Goal: Complete application form

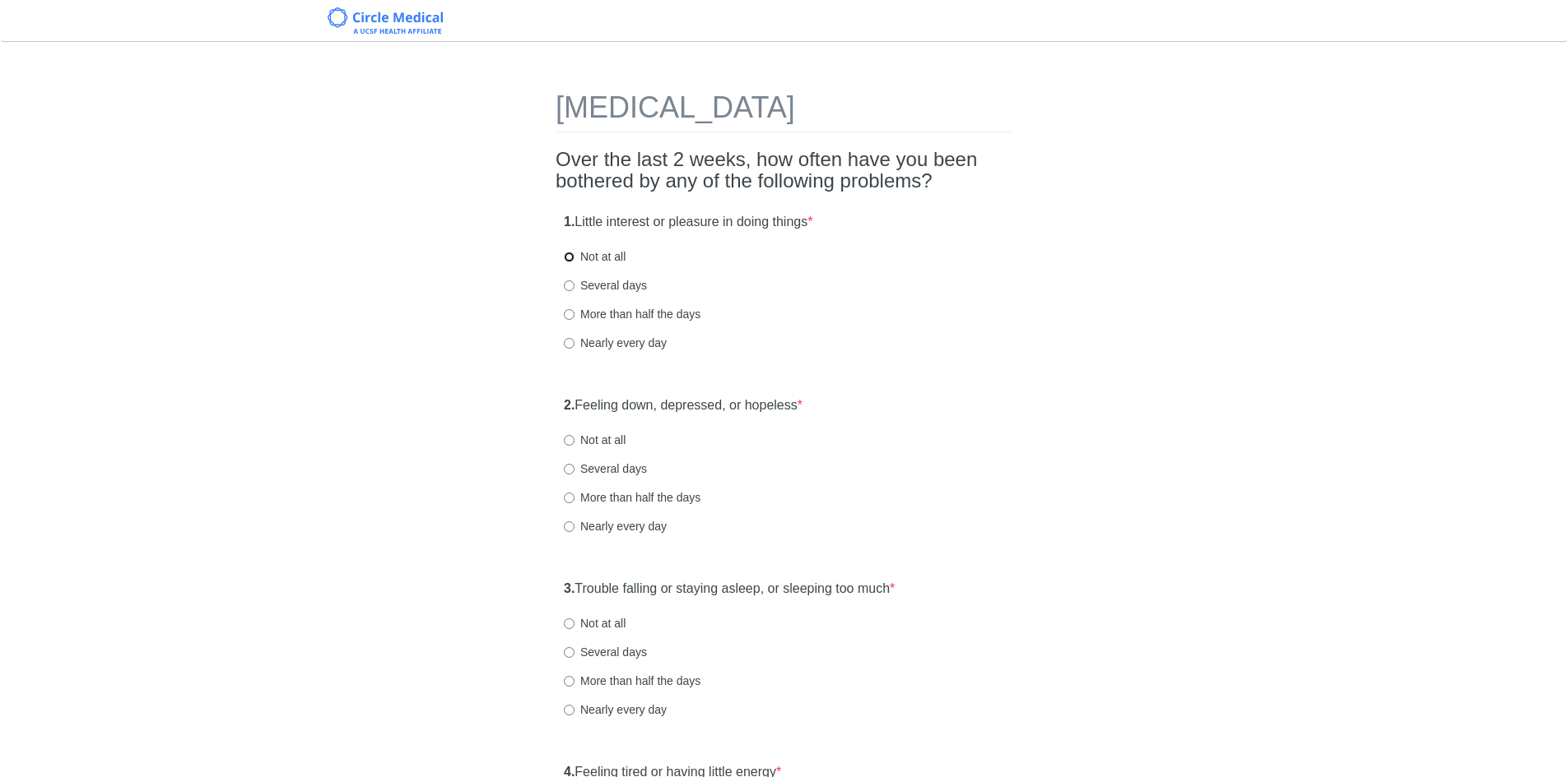
click at [570, 259] on input "Not at all" at bounding box center [569, 257] width 11 height 11
radio input "true"
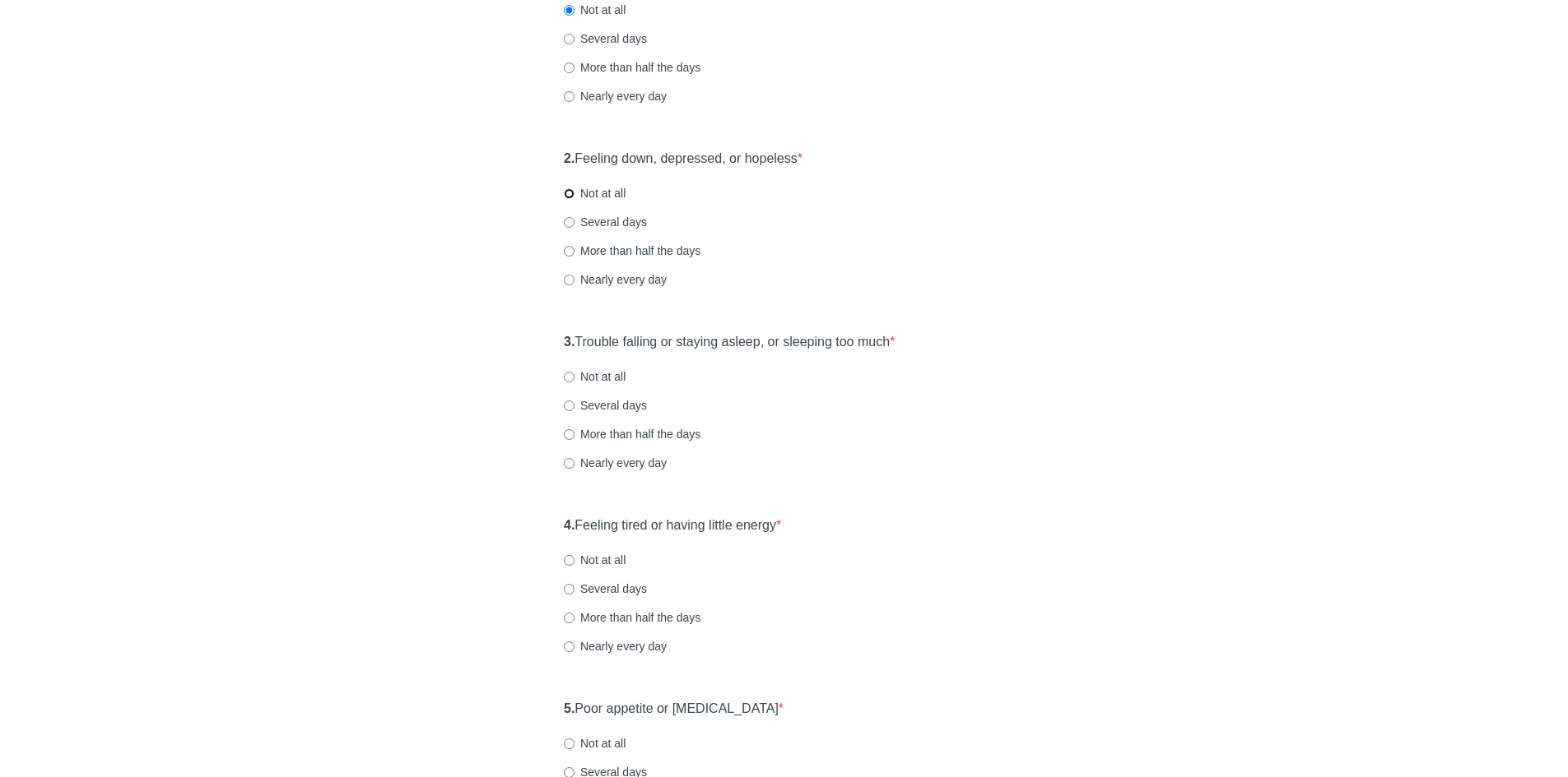
click at [567, 197] on input "Not at all" at bounding box center [569, 193] width 11 height 11
radio input "true"
click at [565, 380] on input "Not at all" at bounding box center [569, 377] width 11 height 11
radio input "true"
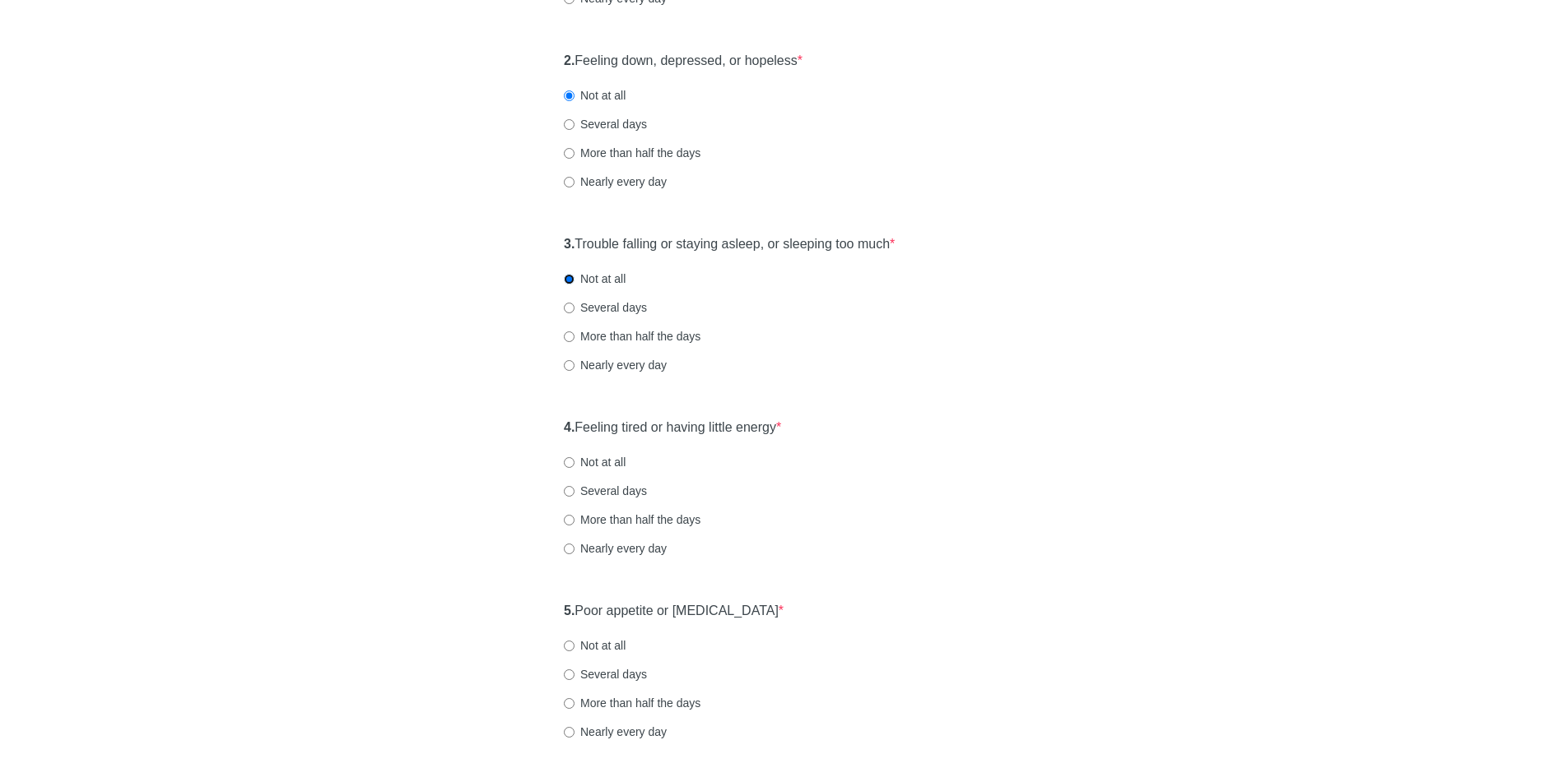
scroll to position [493, 0]
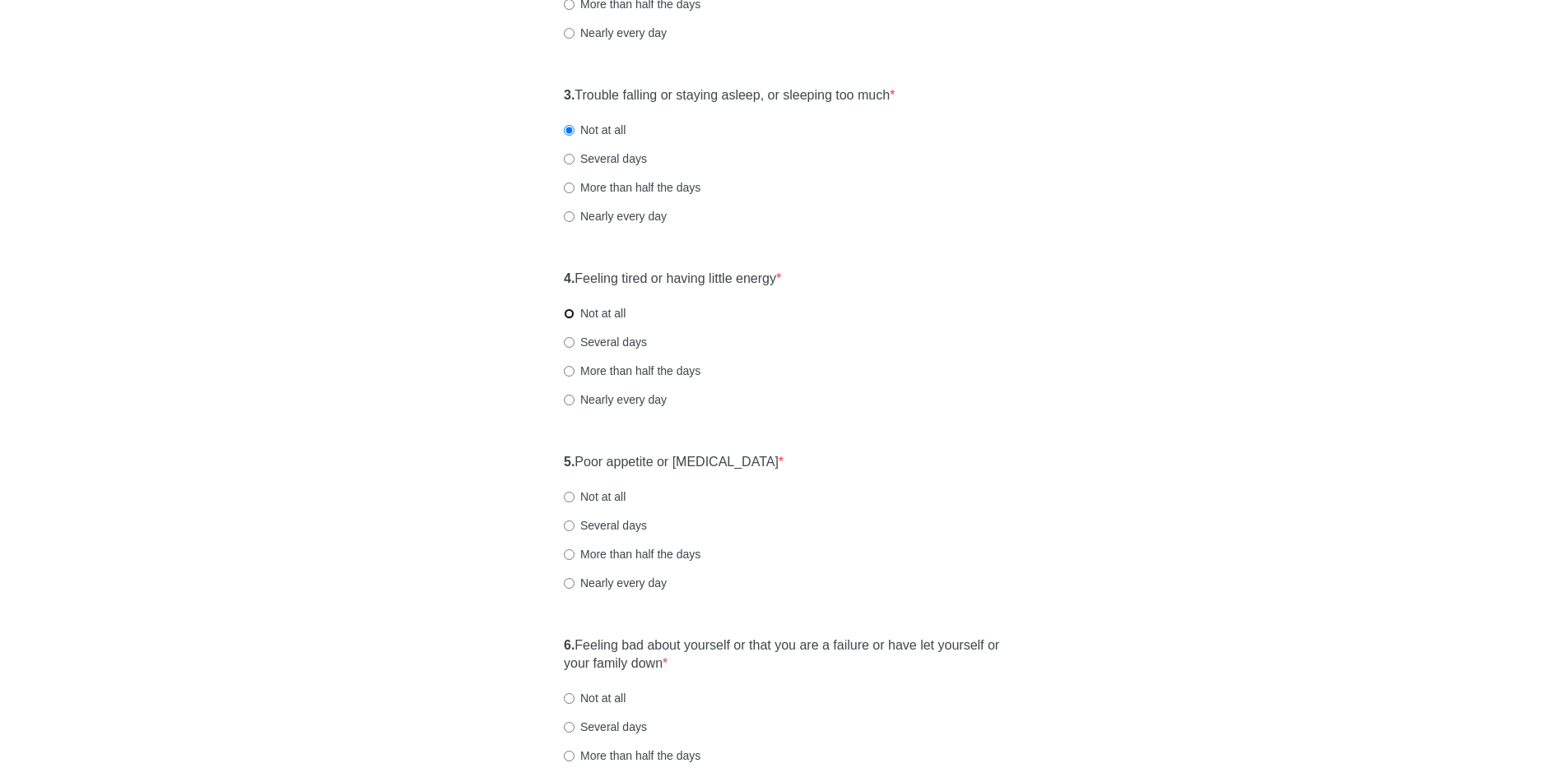
click at [568, 314] on input "Not at all" at bounding box center [569, 313] width 11 height 11
radio input "true"
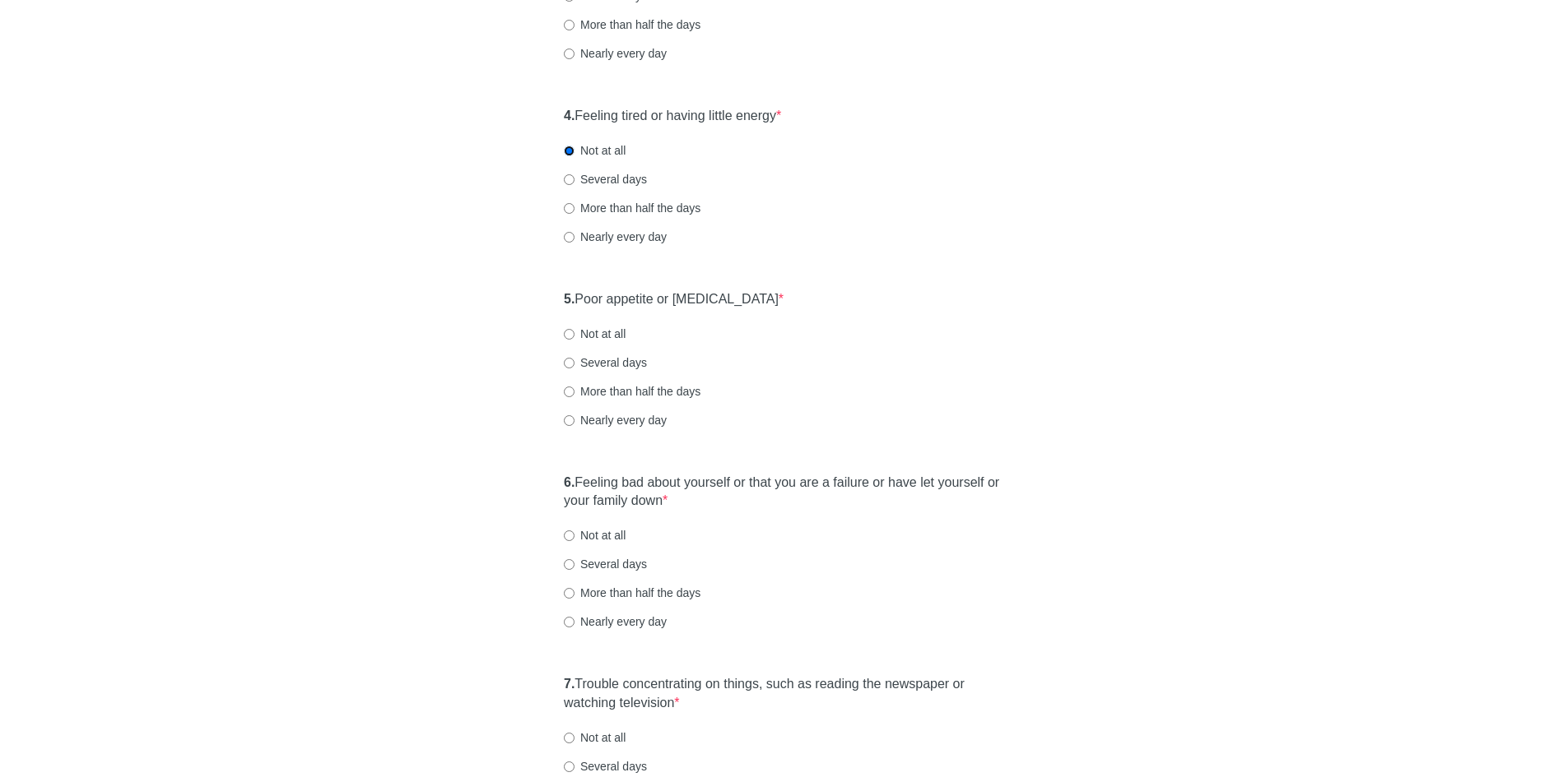
scroll to position [658, 0]
click at [578, 335] on label "Not at all" at bounding box center [595, 332] width 62 height 17
click at [575, 335] on input "Not at all" at bounding box center [569, 332] width 11 height 11
radio input "true"
click at [574, 173] on input "Several days" at bounding box center [569, 178] width 11 height 11
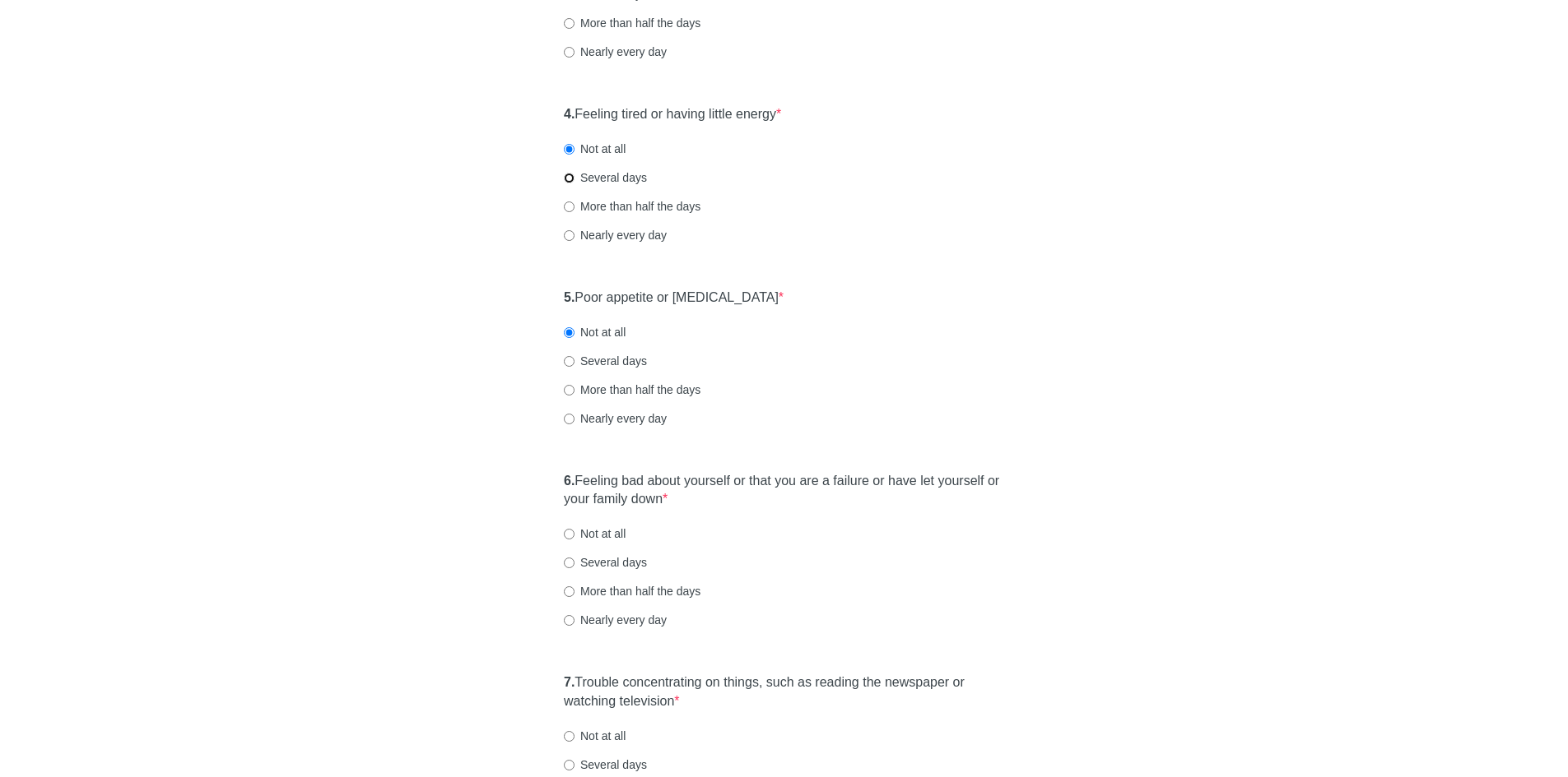
radio input "true"
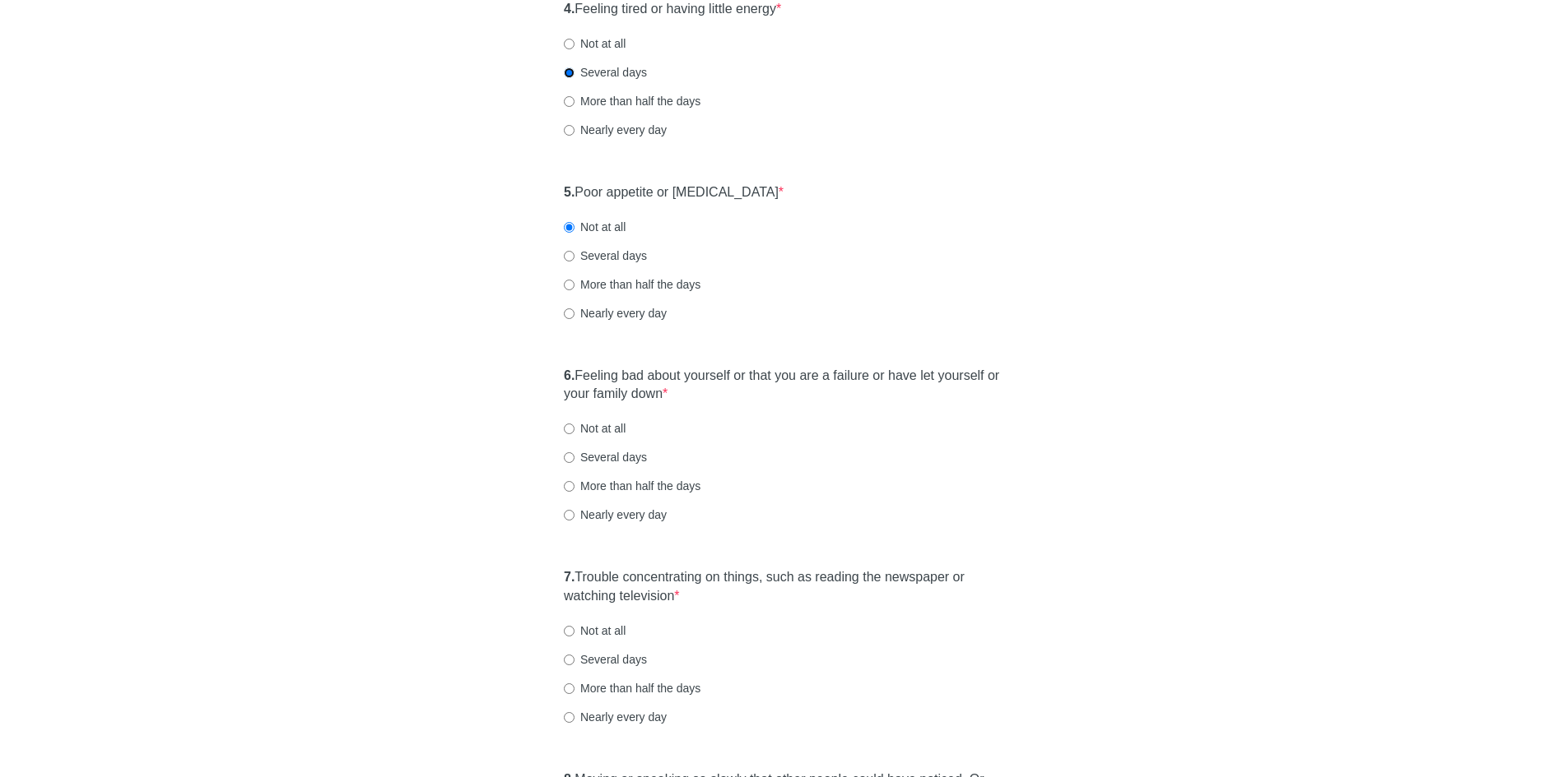
scroll to position [905, 0]
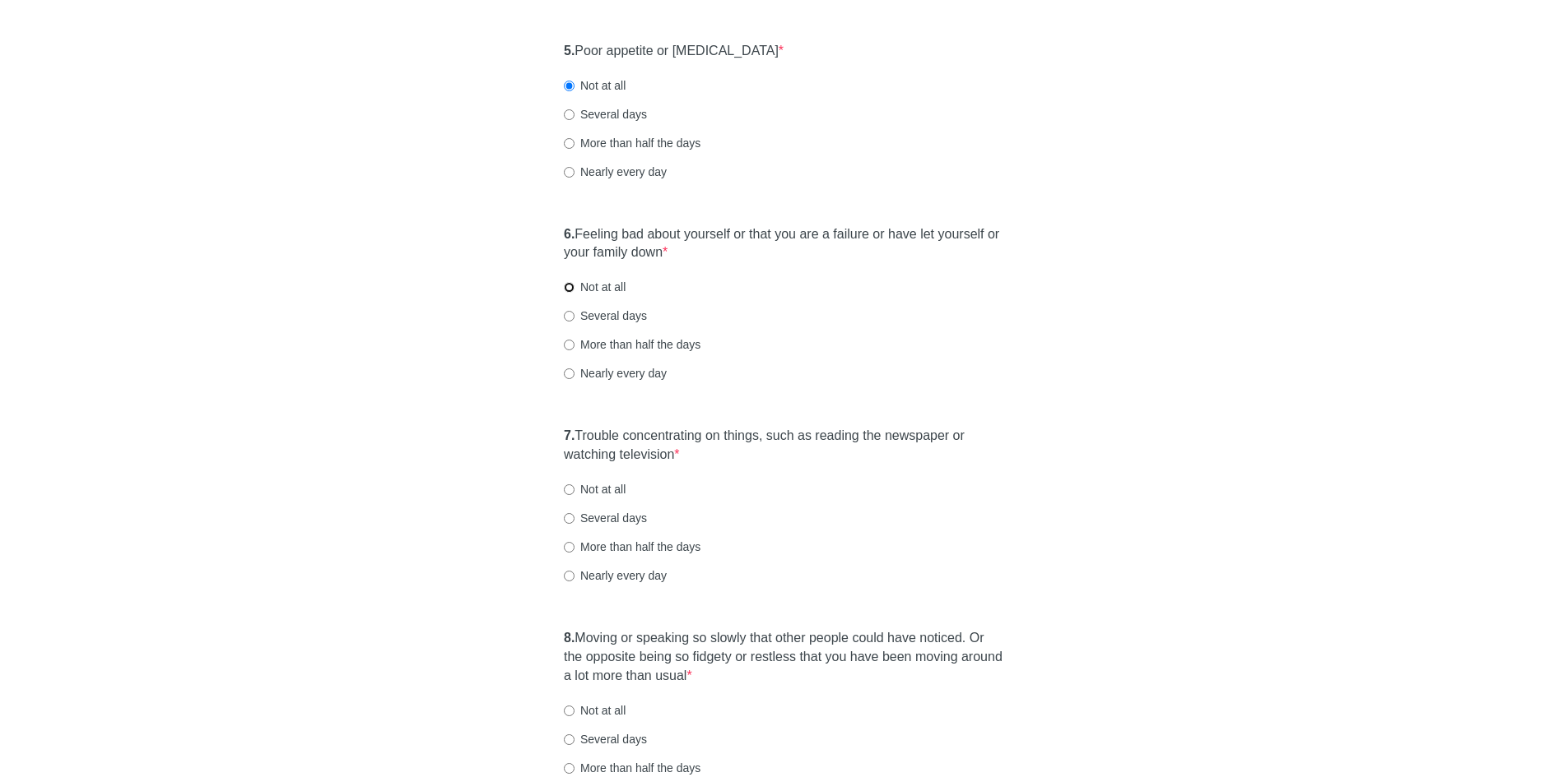
click at [572, 285] on input "Not at all" at bounding box center [569, 287] width 11 height 11
radio input "true"
click at [567, 488] on input "Not at all" at bounding box center [569, 490] width 11 height 11
radio input "true"
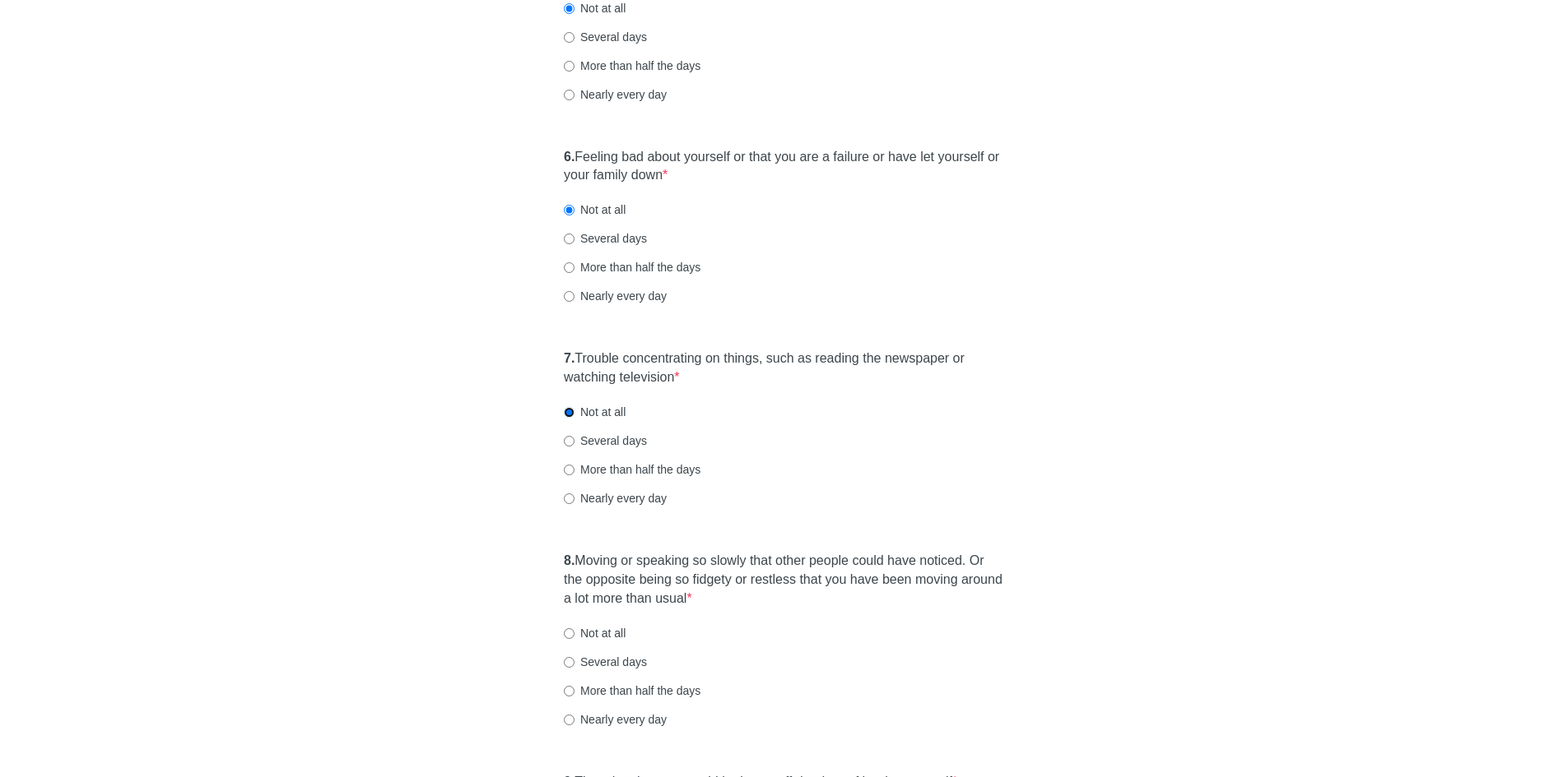
scroll to position [1069, 0]
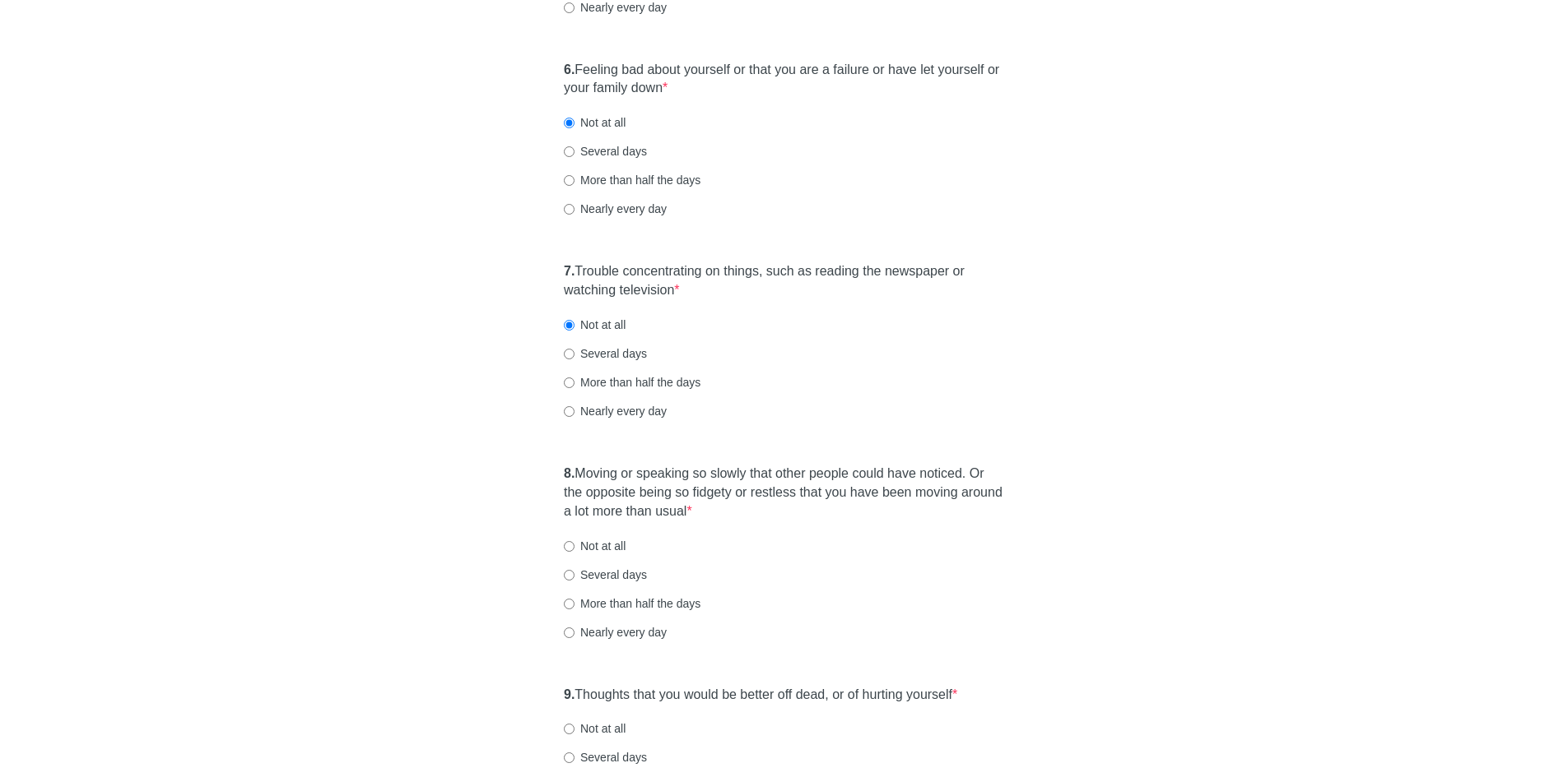
click at [565, 555] on div "8. Moving or speaking so slowly that other people could have noticed. Or the op…" at bounding box center [783, 561] width 456 height 209
click at [572, 547] on input "Not at all" at bounding box center [569, 546] width 11 height 11
radio input "true"
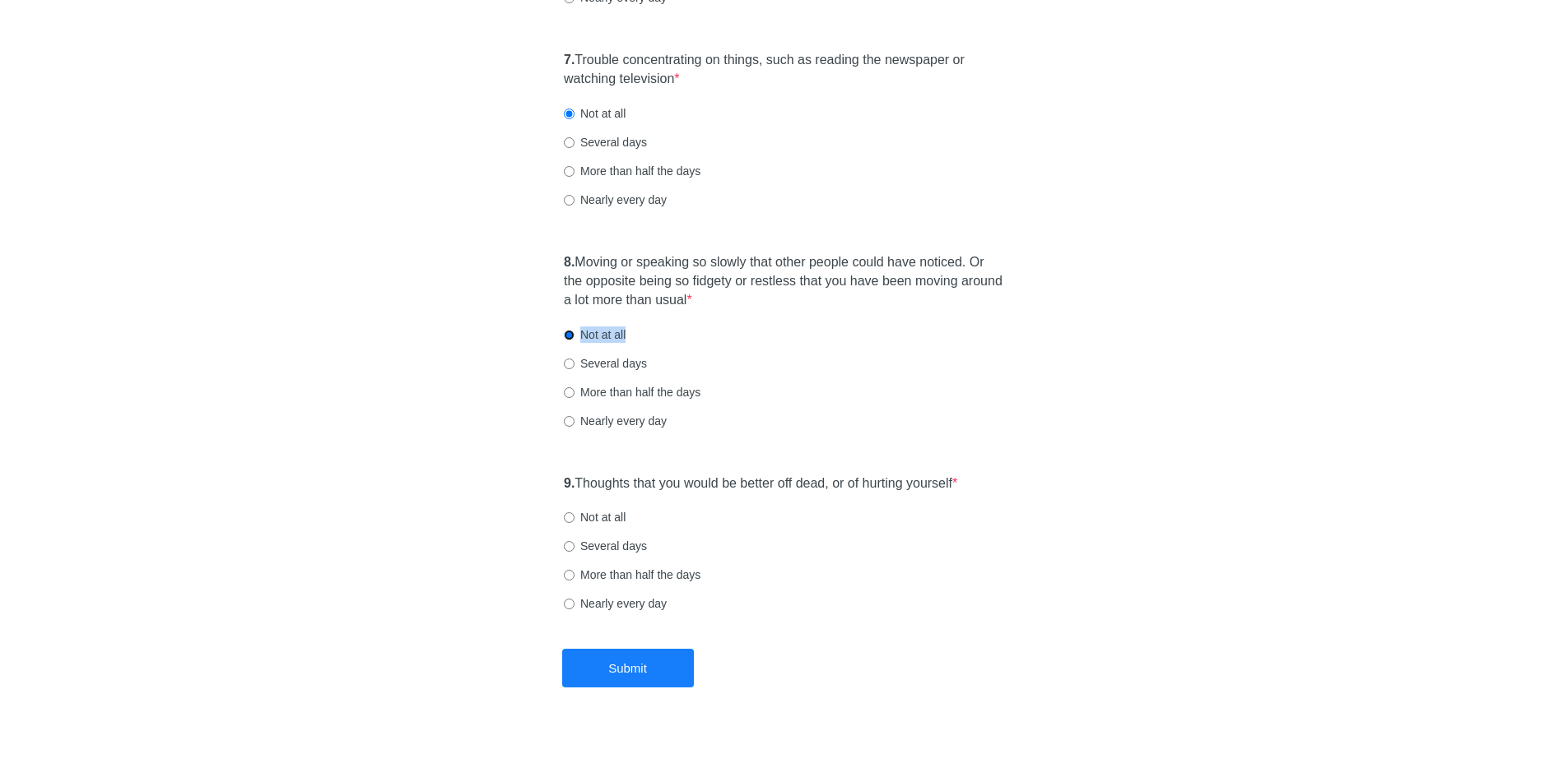
scroll to position [1291, 0]
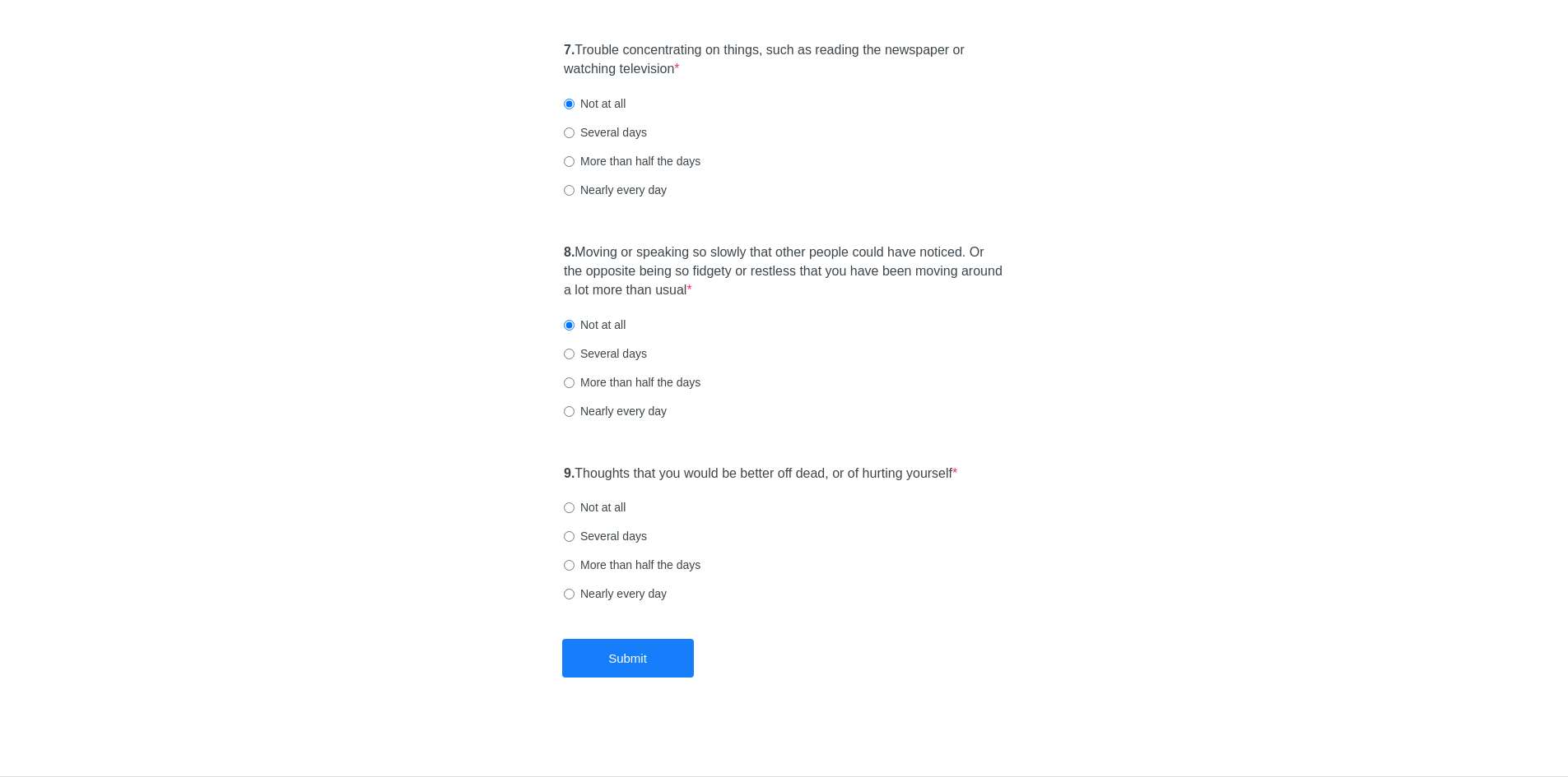
click at [727, 337] on div "8. Moving or speaking so slowly that other people could have noticed. Or the op…" at bounding box center [783, 340] width 456 height 209
click at [577, 512] on label "Not at all" at bounding box center [595, 507] width 62 height 17
click at [575, 512] on input "Not at all" at bounding box center [569, 507] width 11 height 11
radio input "true"
click at [632, 645] on button "Submit" at bounding box center [627, 658] width 132 height 39
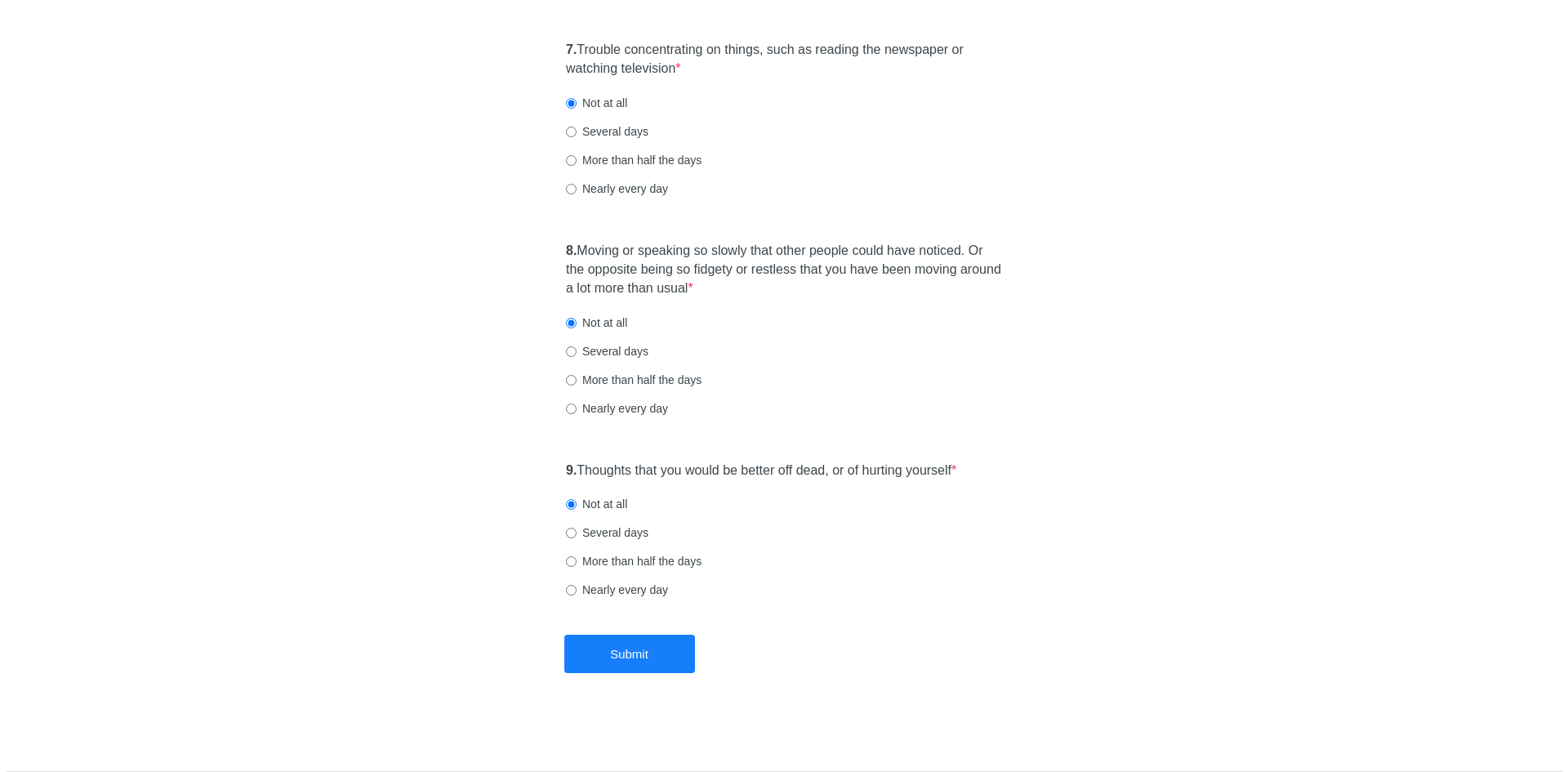
scroll to position [0, 0]
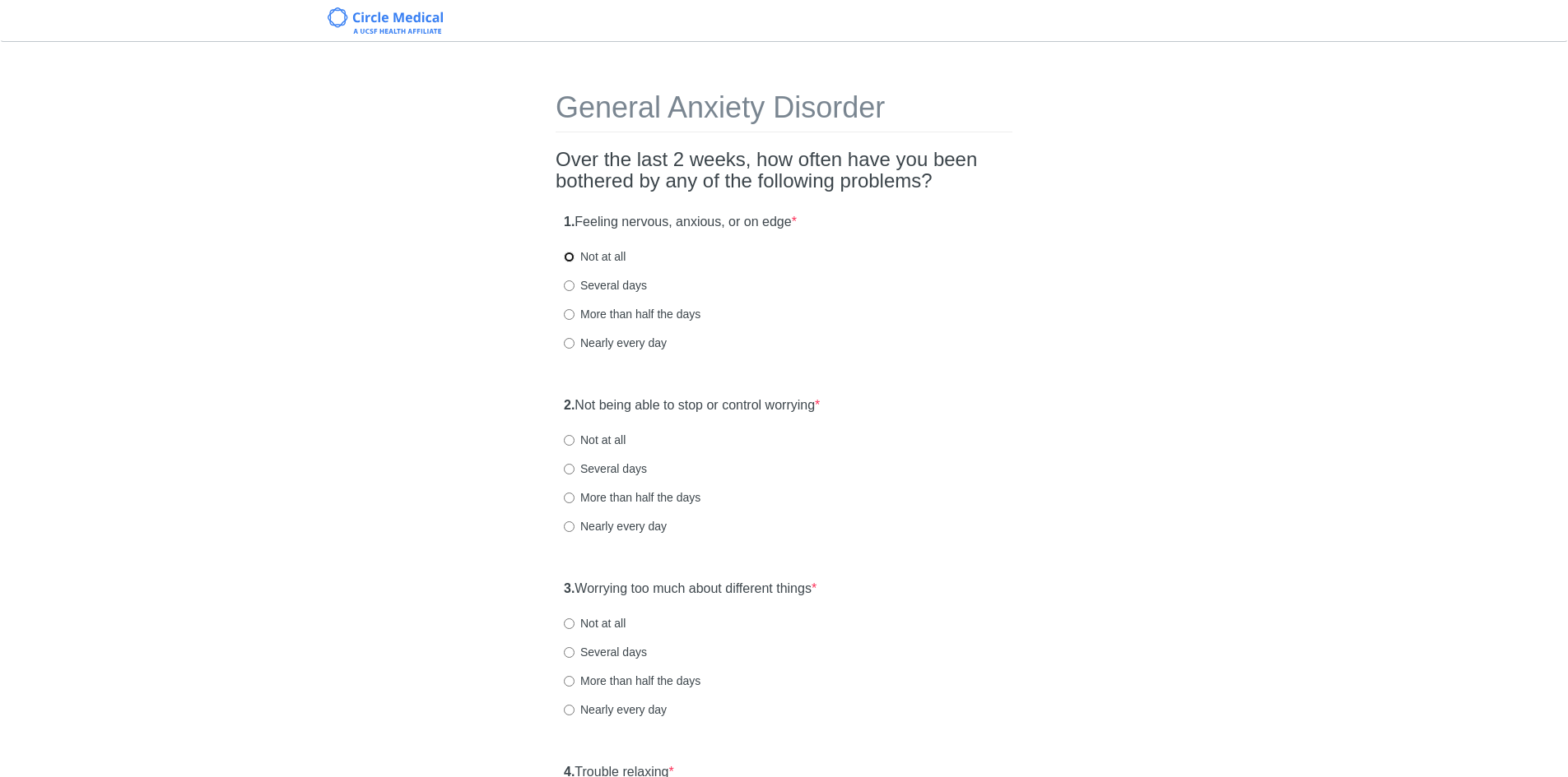
click at [572, 257] on input "Not at all" at bounding box center [569, 257] width 11 height 11
radio input "true"
click at [570, 283] on input "Several days" at bounding box center [569, 286] width 11 height 11
radio input "true"
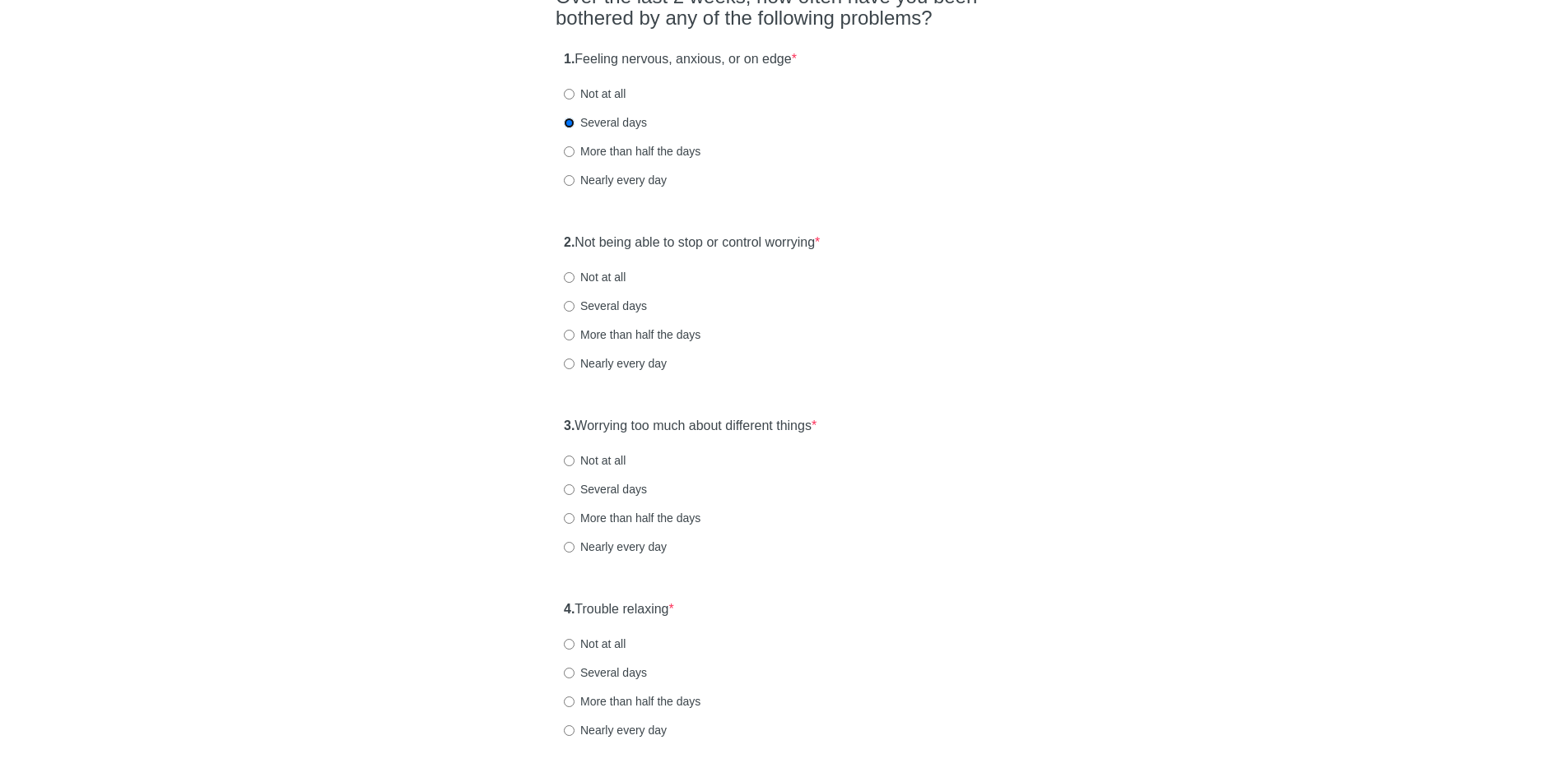
scroll to position [164, 0]
click at [574, 277] on input "Not at all" at bounding box center [569, 275] width 11 height 11
radio input "true"
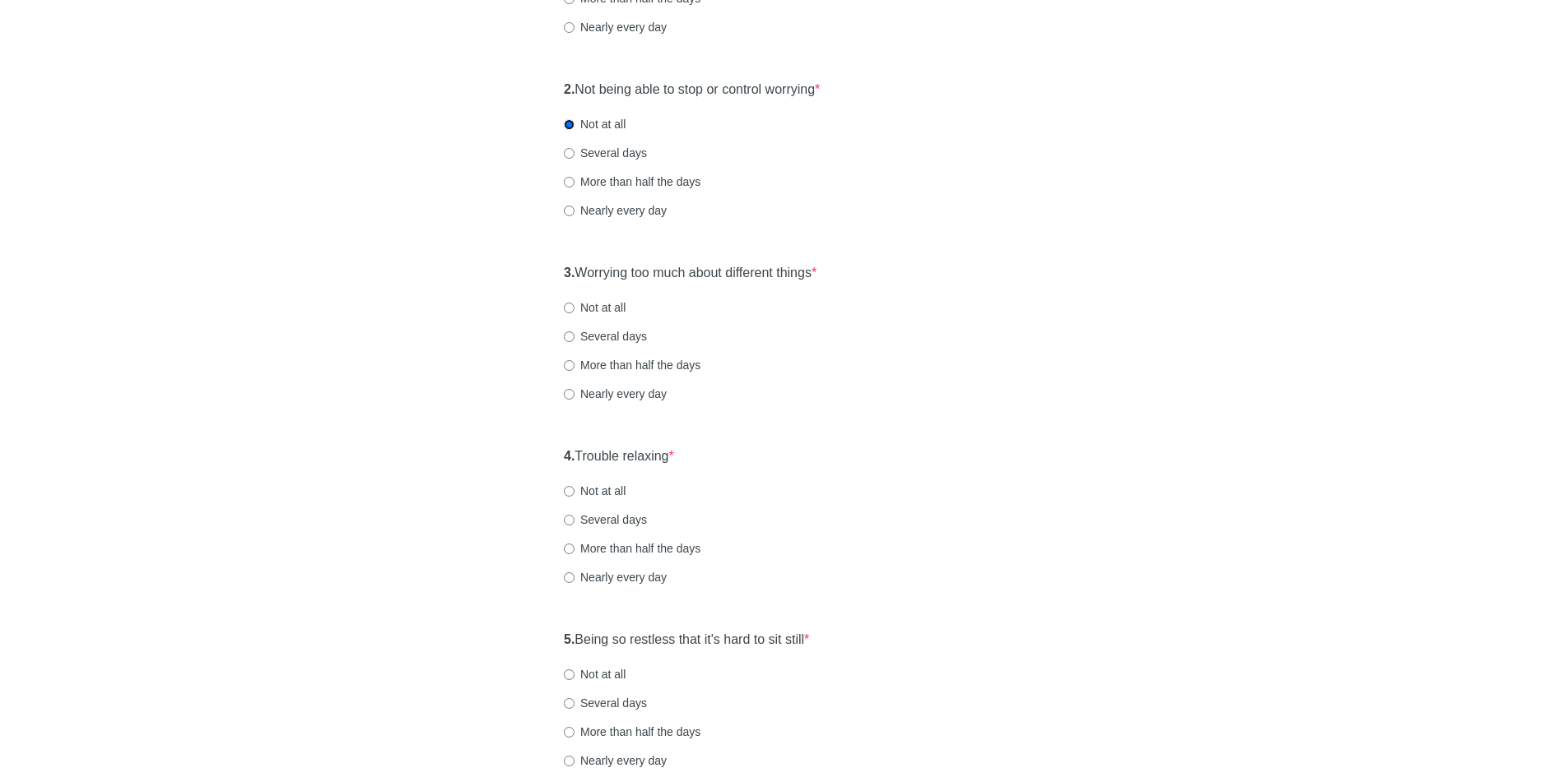
scroll to position [411, 0]
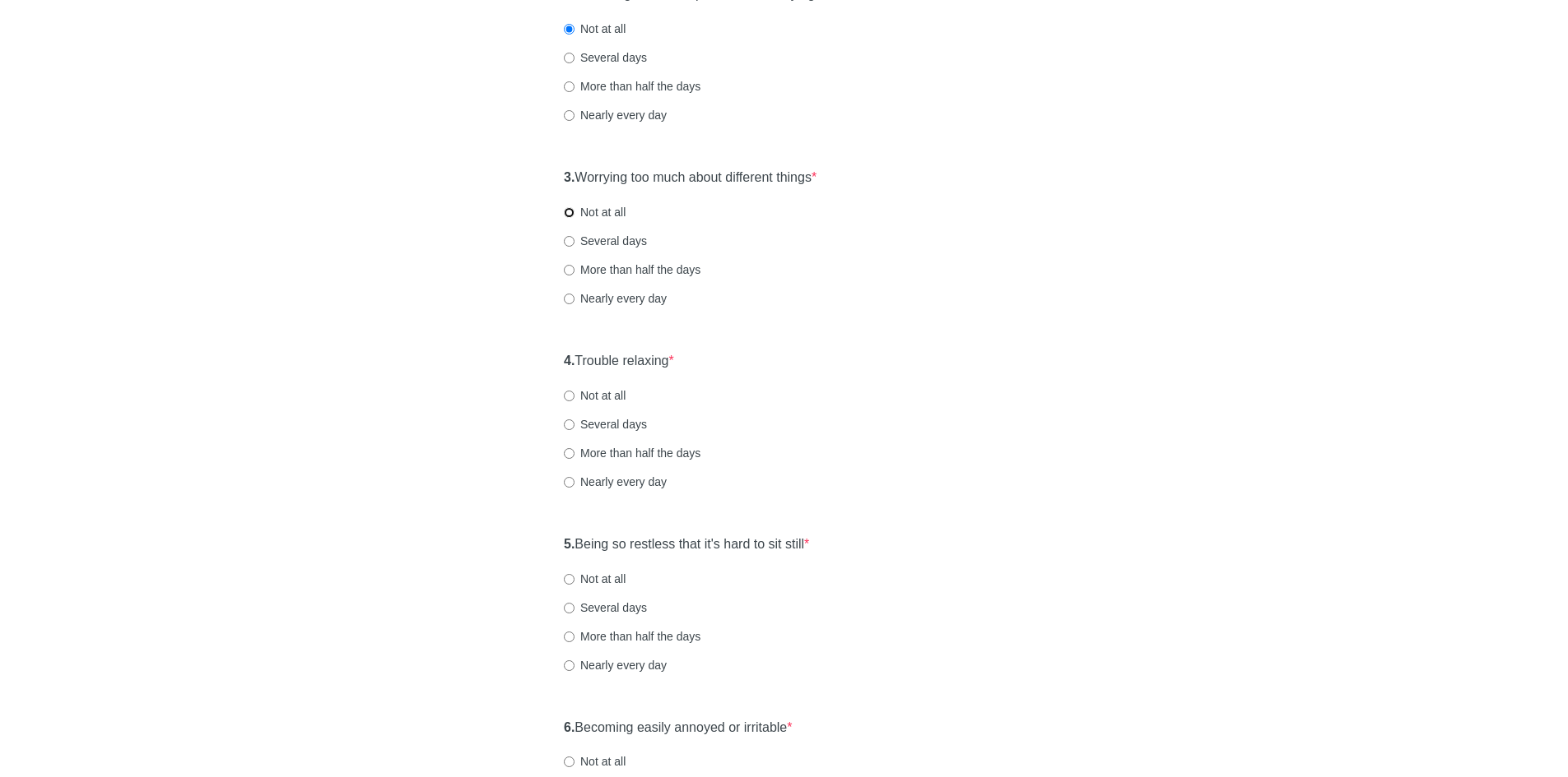
click at [571, 217] on input "Not at all" at bounding box center [569, 213] width 11 height 11
radio input "true"
click at [575, 399] on label "Not at all" at bounding box center [595, 396] width 62 height 17
click at [575, 399] on input "Not at all" at bounding box center [569, 396] width 11 height 11
radio input "true"
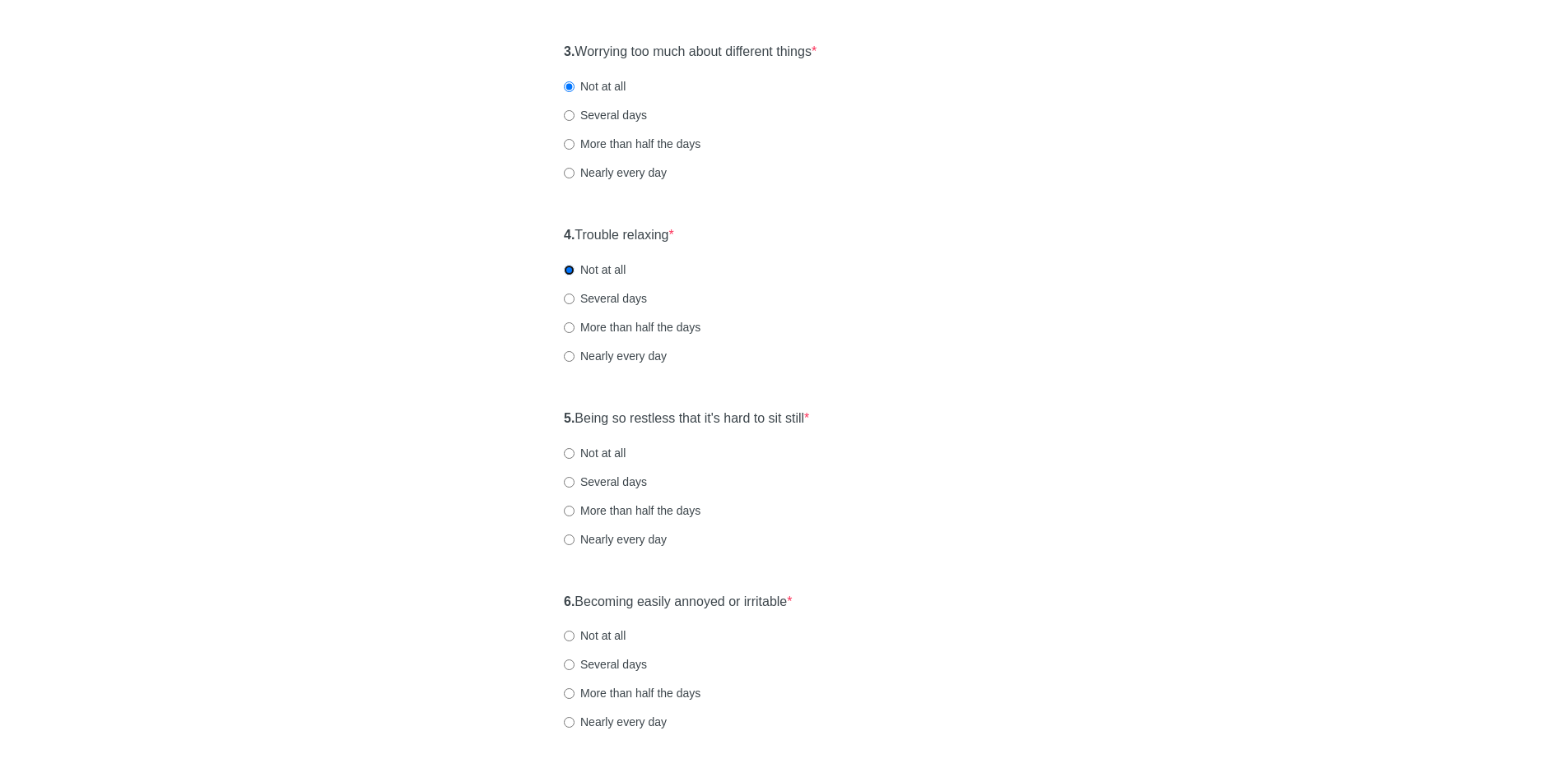
scroll to position [658, 0]
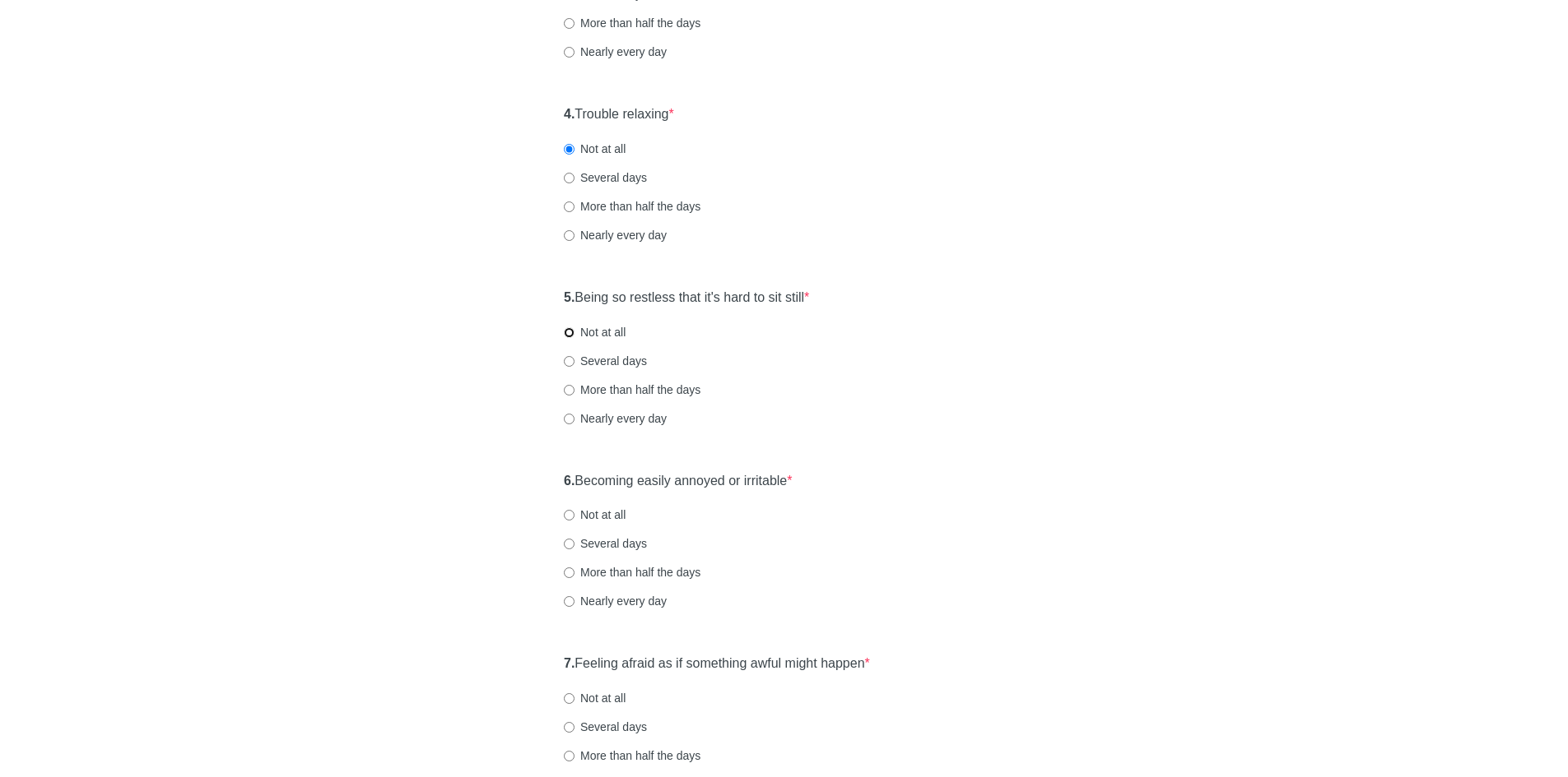
click at [570, 336] on input "Not at all" at bounding box center [569, 332] width 11 height 11
radio input "true"
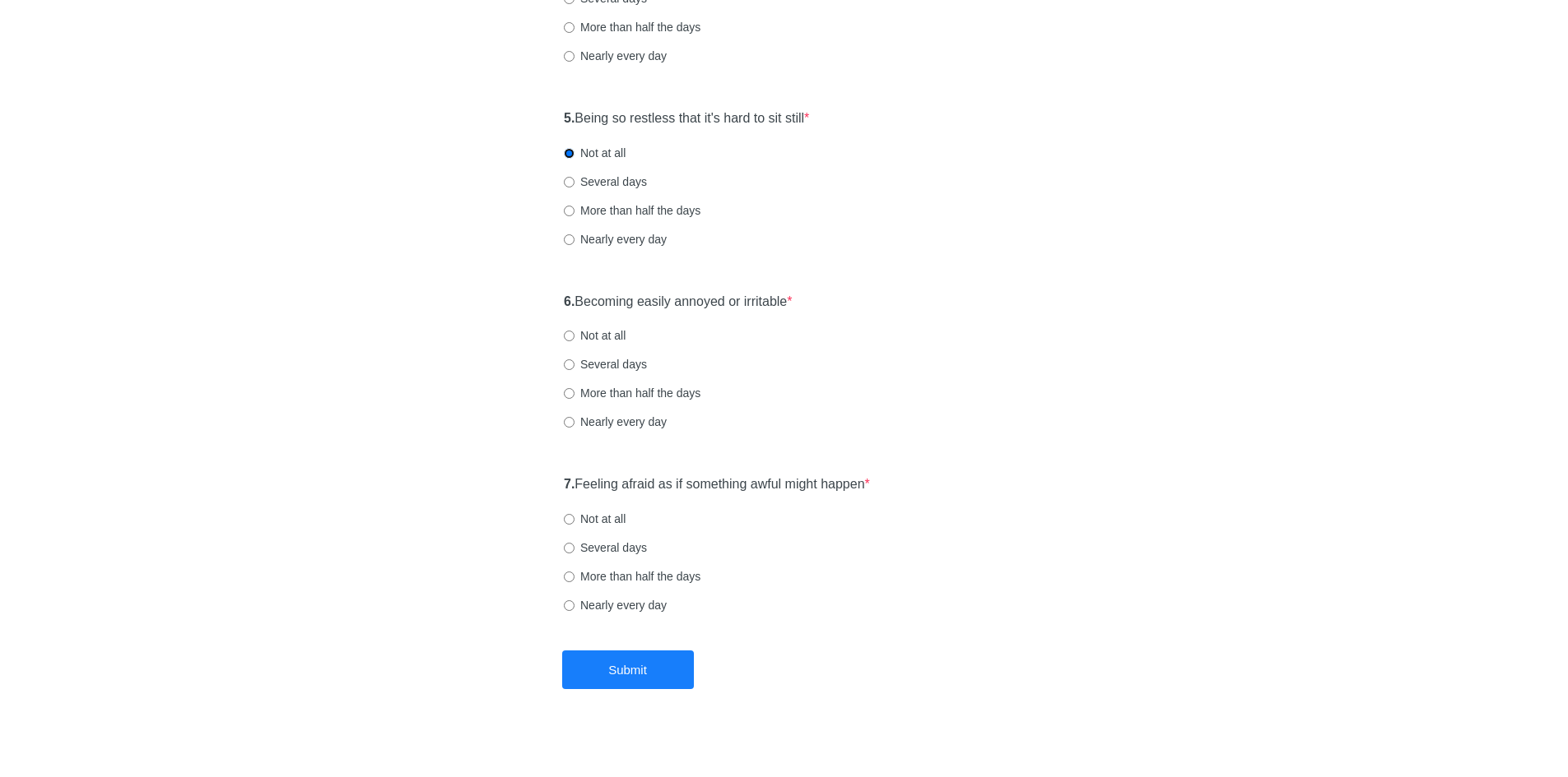
scroll to position [849, 0]
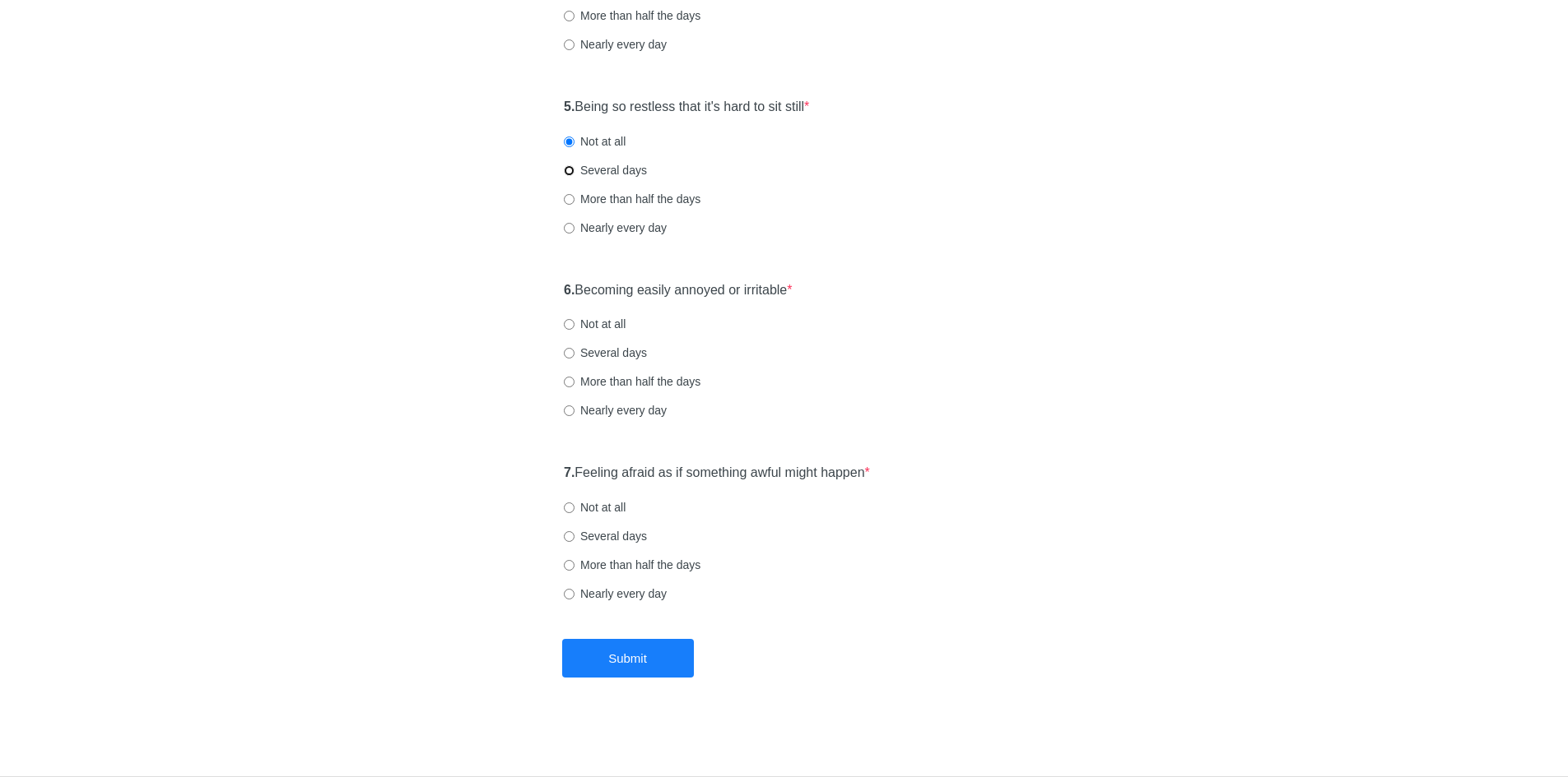
click at [570, 168] on input "Several days" at bounding box center [569, 170] width 11 height 11
radio input "true"
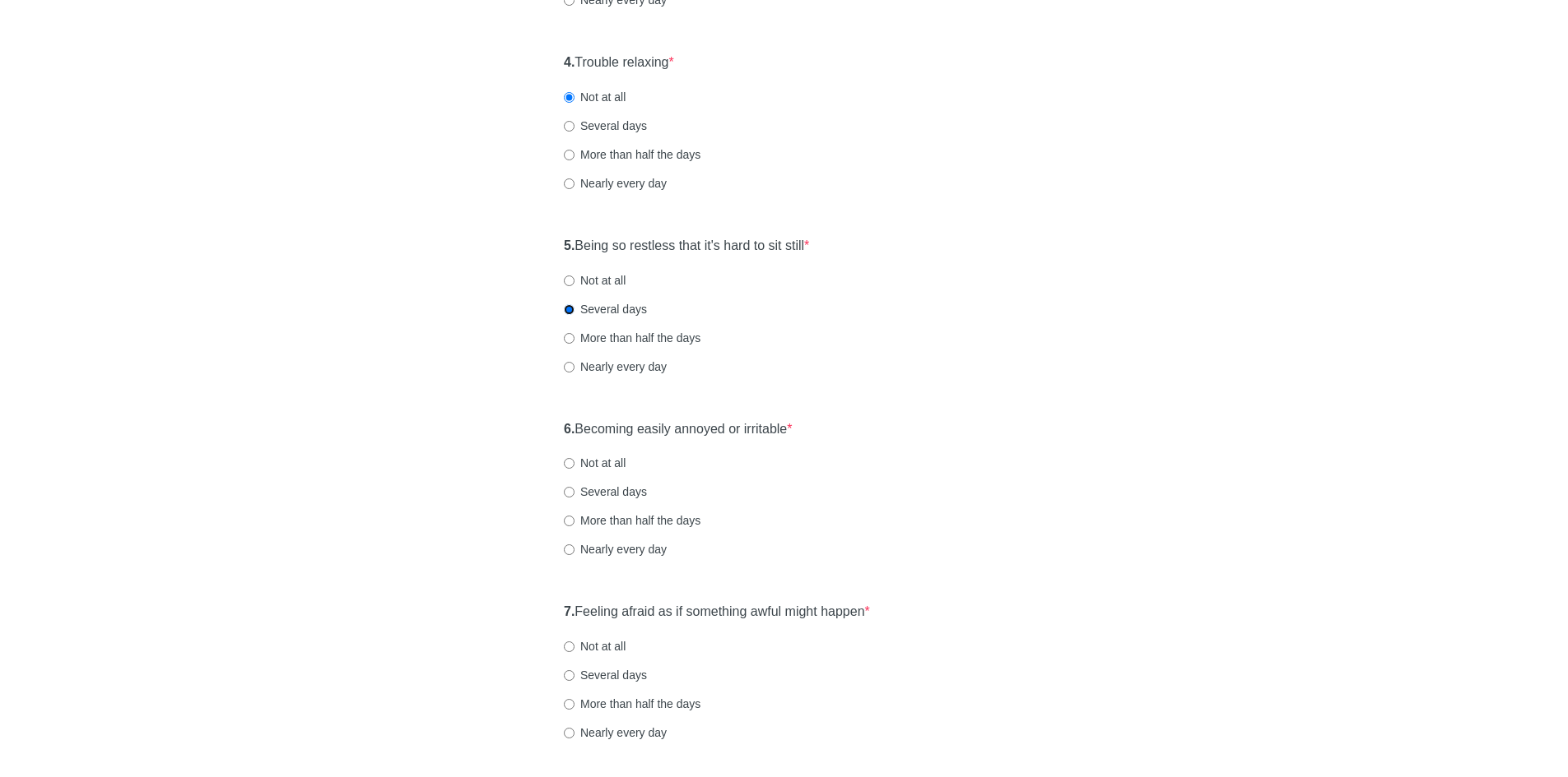
scroll to position [684, 0]
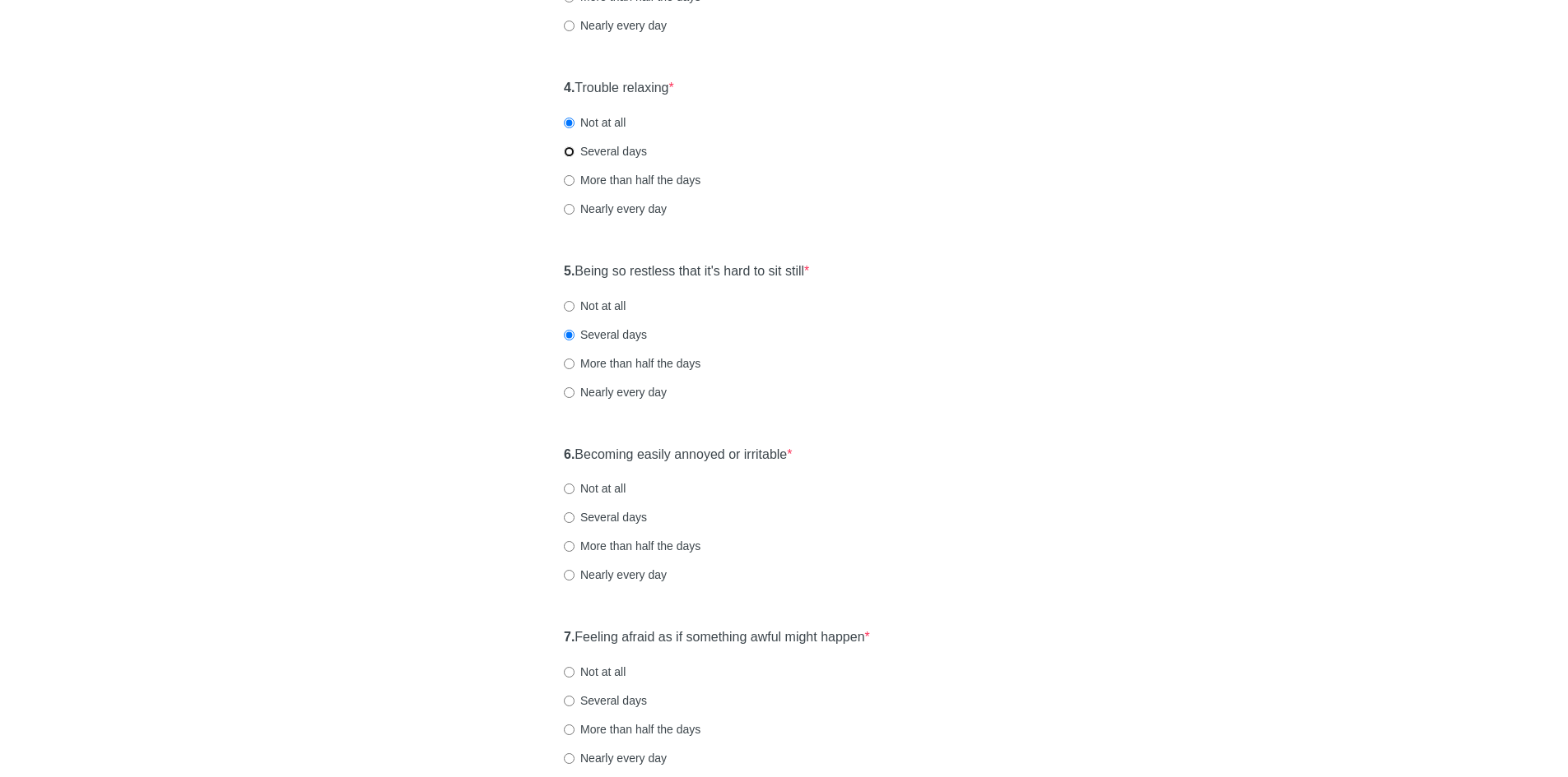
click at [570, 147] on input "Several days" at bounding box center [569, 152] width 11 height 11
radio input "true"
click at [573, 311] on input "Not at all" at bounding box center [569, 306] width 11 height 11
radio input "true"
click at [570, 487] on input "Not at all" at bounding box center [569, 489] width 11 height 11
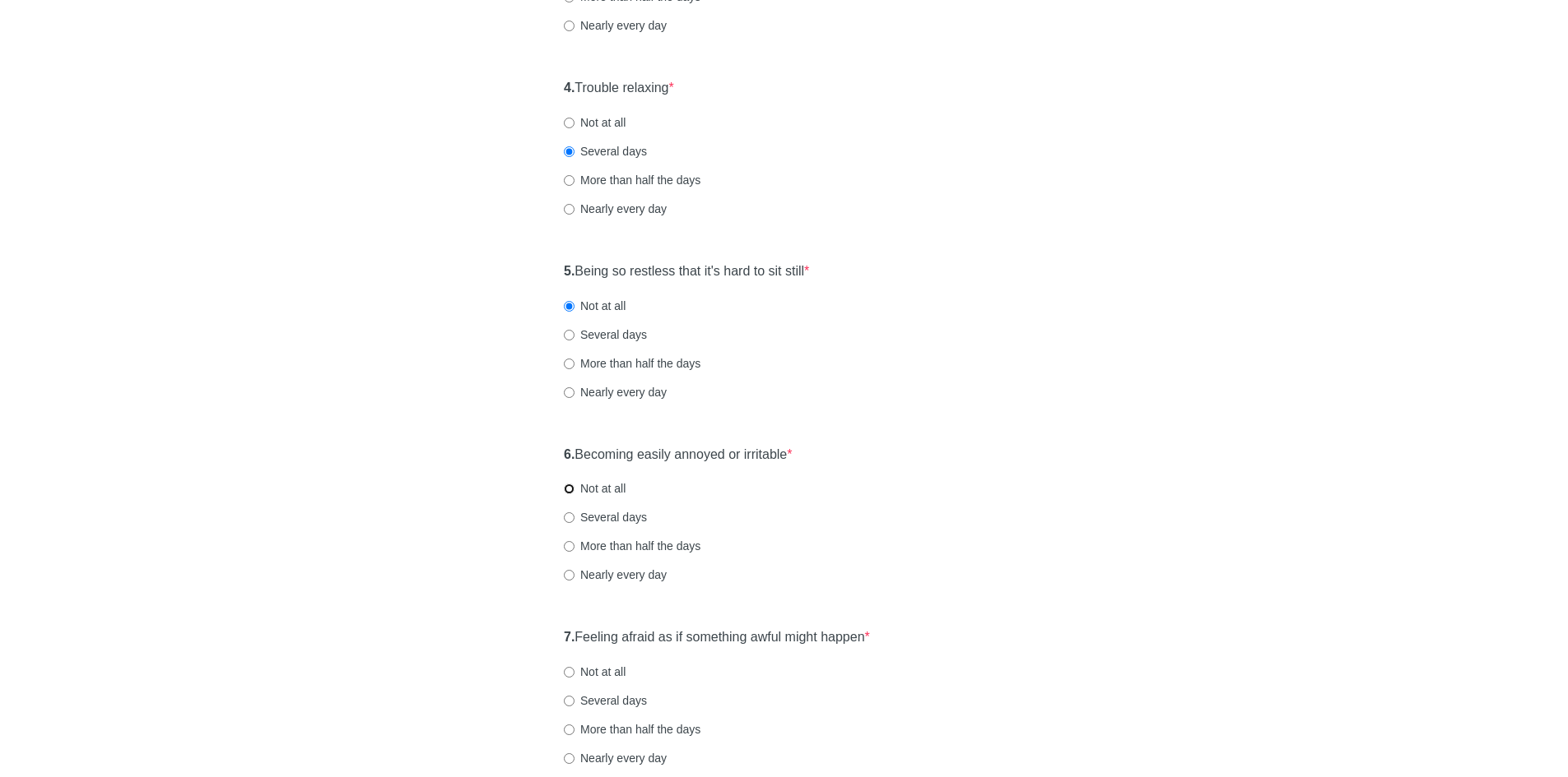
radio input "true"
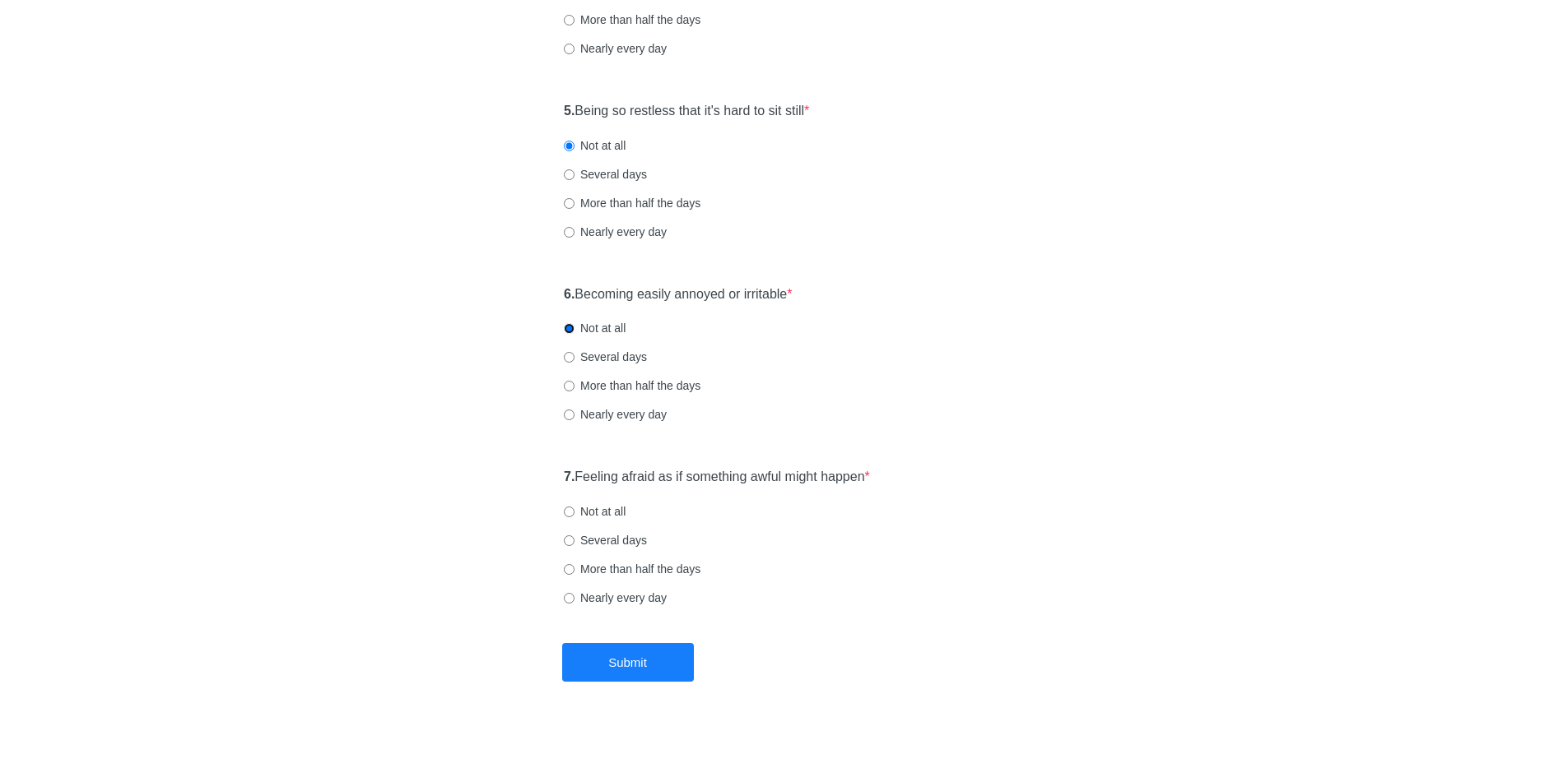
scroll to position [849, 0]
click at [569, 507] on input "Not at all" at bounding box center [569, 507] width 11 height 11
radio input "true"
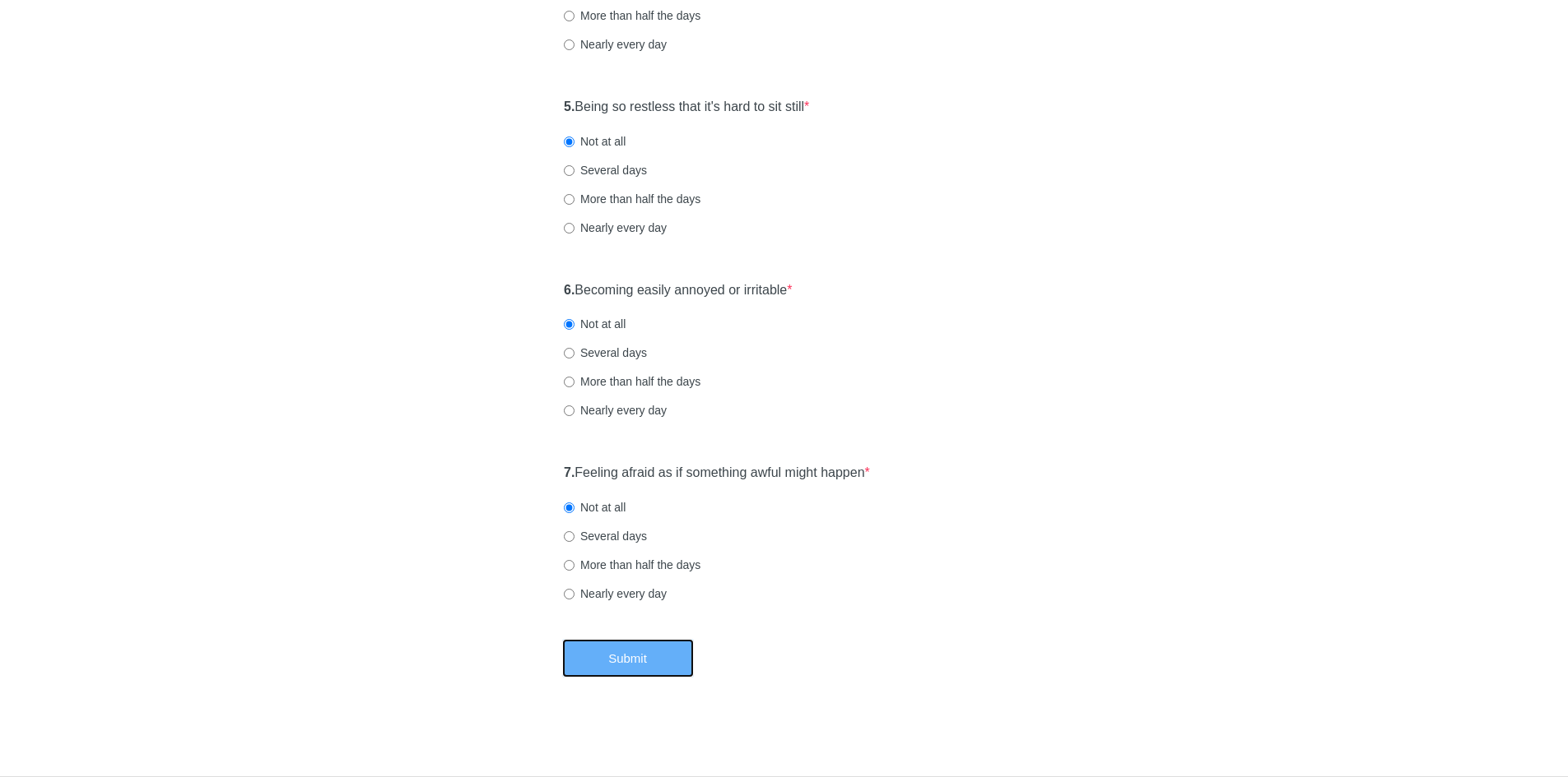
click at [656, 660] on button "Submit" at bounding box center [627, 658] width 132 height 39
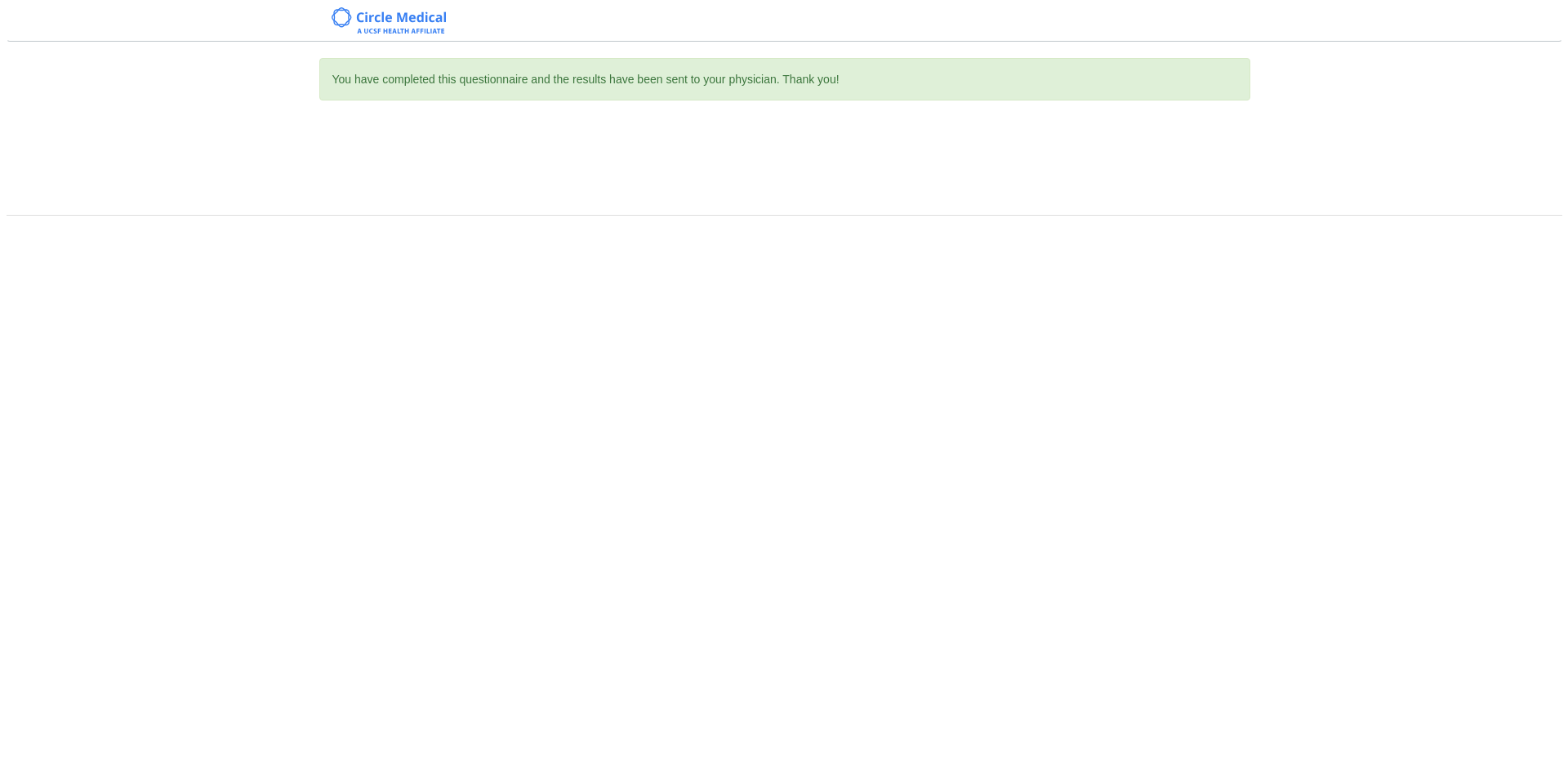
scroll to position [0, 0]
